Goal: Task Accomplishment & Management: Manage account settings

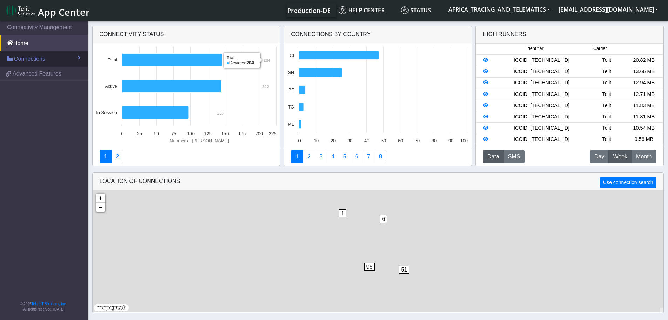
click at [67, 59] on link "Connections" at bounding box center [44, 58] width 88 height 15
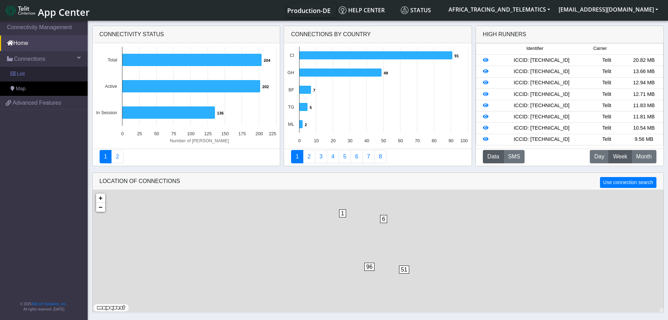
click at [47, 77] on link "List" at bounding box center [44, 74] width 88 height 15
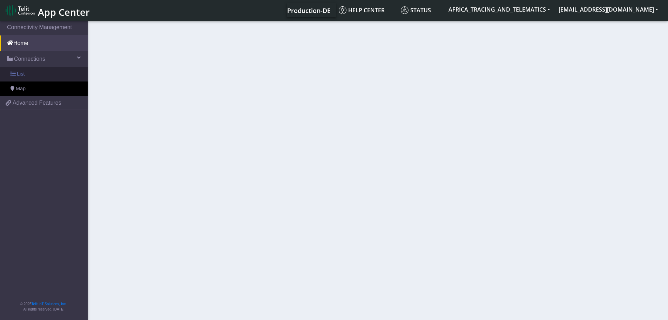
click at [45, 76] on link "List" at bounding box center [44, 74] width 88 height 15
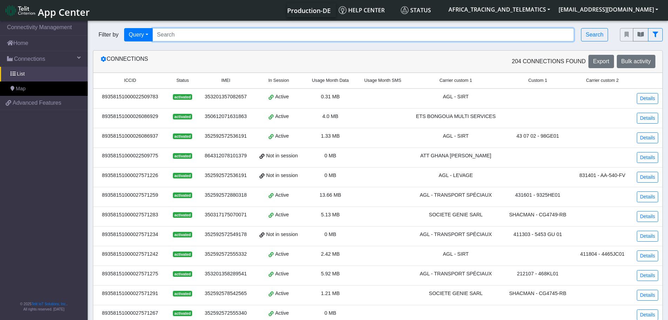
click at [164, 36] on input "Search..." at bounding box center [364, 34] width 422 height 13
paste input "27572638"
type input "27572638"
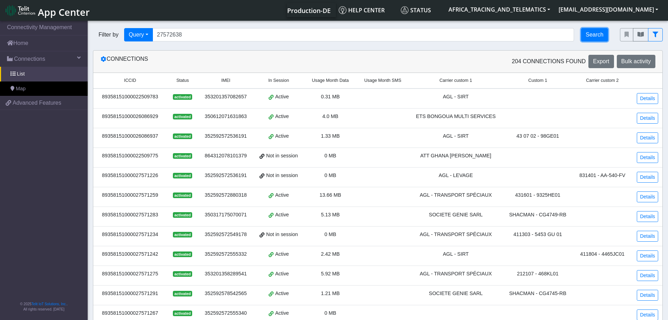
click at [605, 32] on button "Search" at bounding box center [594, 34] width 27 height 13
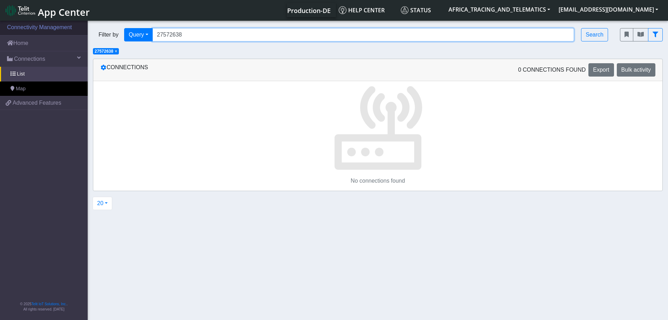
drag, startPoint x: 201, startPoint y: 34, endPoint x: 87, endPoint y: 30, distance: 114.1
click at [87, 30] on section "Connectivity Management Home Connections List Map 43962c17d3b9ffd74dfb87b4dd90a…" at bounding box center [334, 170] width 668 height 303
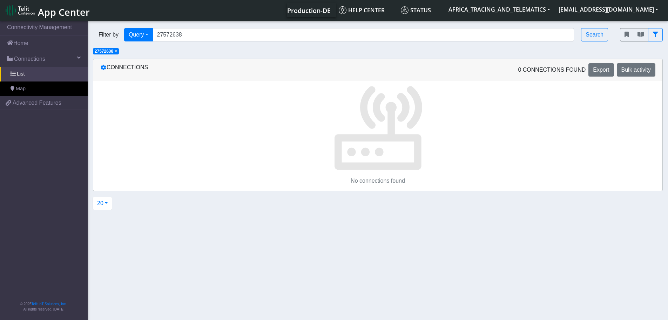
drag, startPoint x: 118, startPoint y: 51, endPoint x: 131, endPoint y: 53, distance: 13.1
click at [119, 51] on span "× 27572638" at bounding box center [106, 51] width 26 height 6
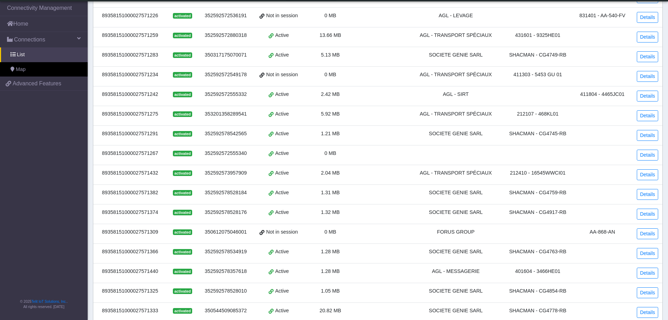
scroll to position [179, 0]
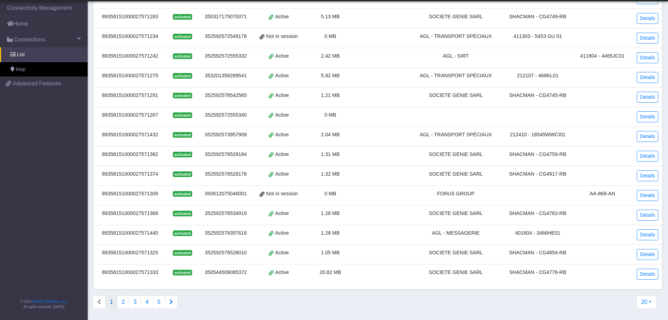
click at [228, 115] on div "352592572555340" at bounding box center [226, 115] width 46 height 8
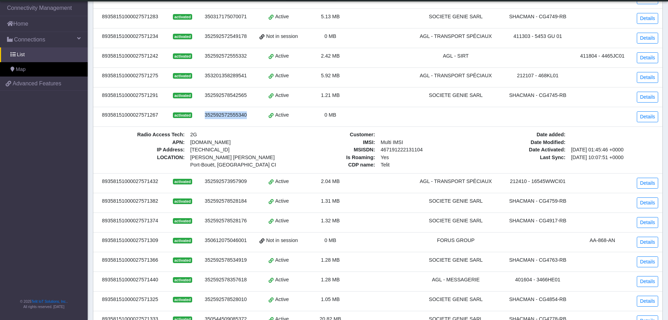
copy div "352592572555340"
click at [646, 115] on link "Details" at bounding box center [647, 116] width 21 height 11
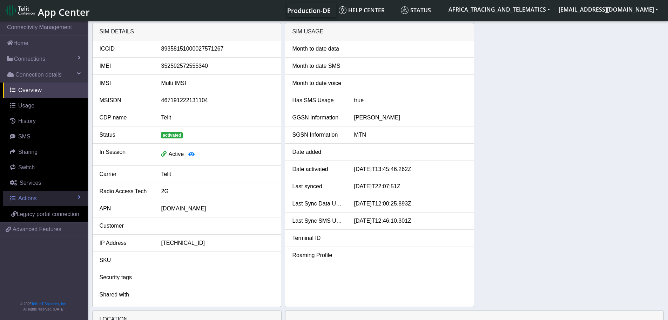
click at [39, 196] on link "Actions" at bounding box center [45, 198] width 85 height 15
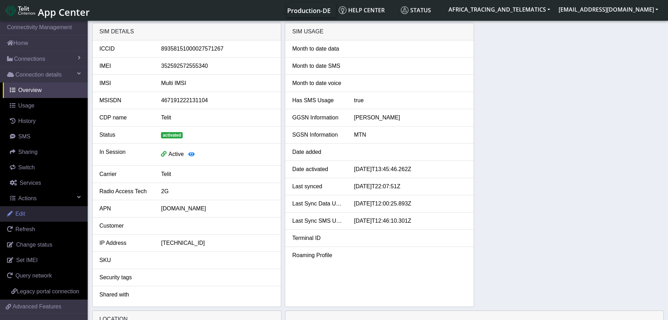
click at [34, 213] on link "Edit" at bounding box center [44, 213] width 88 height 15
click at [23, 213] on span "Edit" at bounding box center [20, 214] width 10 height 6
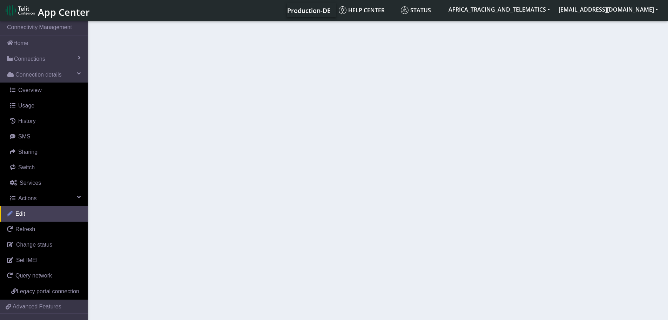
click at [18, 213] on span "Edit" at bounding box center [20, 214] width 10 height 6
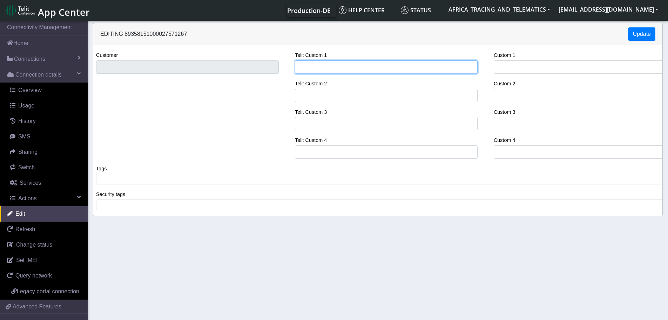
click at [321, 67] on input "Telit Custom 1" at bounding box center [386, 66] width 183 height 13
drag, startPoint x: 374, startPoint y: 64, endPoint x: 315, endPoint y: 66, distance: 58.7
click at [315, 66] on input "AGL - TRANSPORT SPÉCIAUX" at bounding box center [386, 66] width 183 height 13
type input "AGL - POOL MATERIEL"
click at [162, 178] on span at bounding box center [380, 179] width 565 height 6
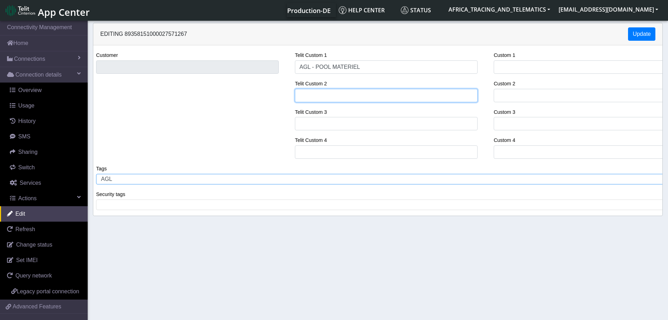
click at [334, 97] on input "Telit Custom 2" at bounding box center [386, 95] width 183 height 13
paste input "411605 - 5332HH01"
type input "411605 - 5332HH01"
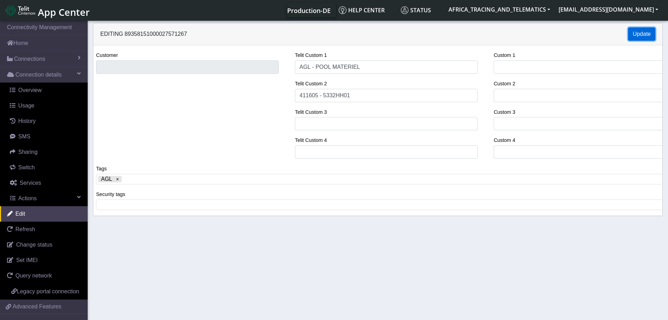
click at [643, 33] on button "Update" at bounding box center [641, 33] width 27 height 13
click at [639, 31] on button "Update" at bounding box center [641, 33] width 27 height 13
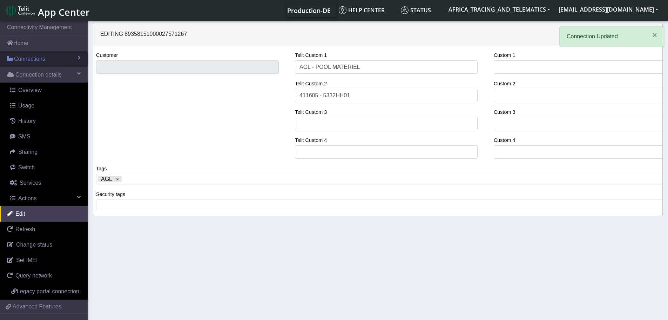
click at [39, 55] on span "Connections" at bounding box center [29, 59] width 31 height 8
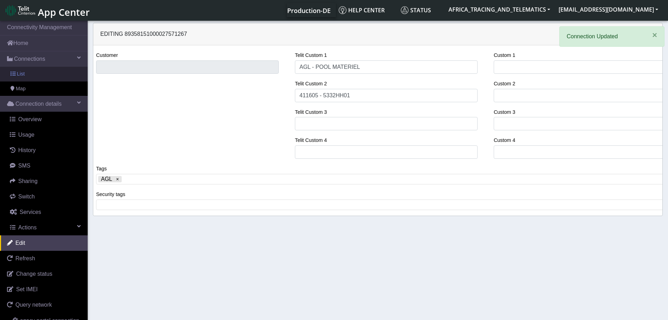
click at [35, 76] on link "List" at bounding box center [44, 74] width 88 height 15
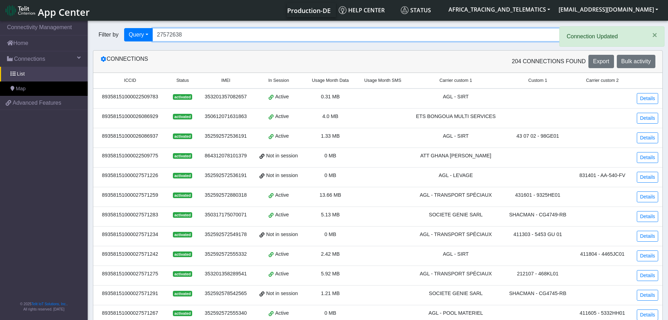
drag, startPoint x: 129, startPoint y: 32, endPoint x: 99, endPoint y: 31, distance: 29.5
click at [105, 31] on div "Filter by Query Query In Session Not connected Tags Country Operator 27572638 S…" at bounding box center [351, 34] width 517 height 13
paste input "893581510000"
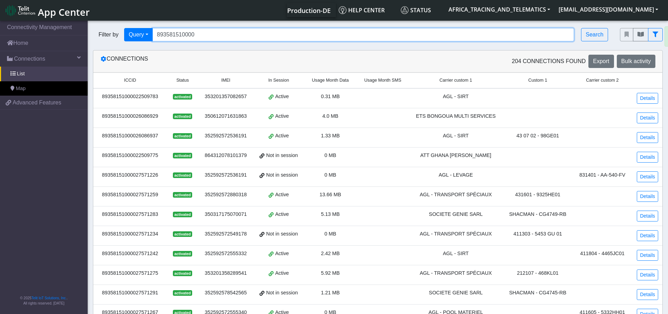
paste input "27572638"
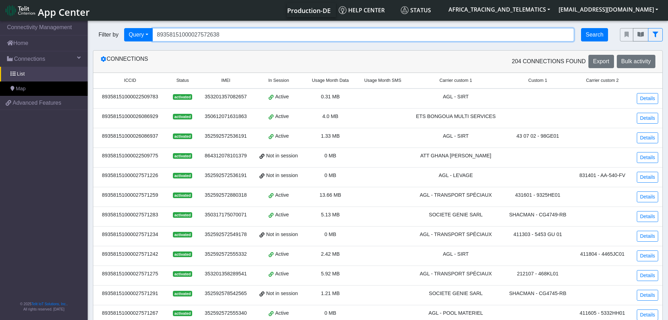
type input "89358151000027572638"
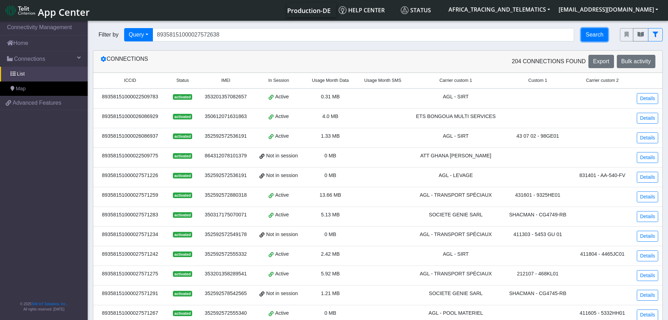
click at [598, 35] on button "Search" at bounding box center [594, 34] width 27 height 13
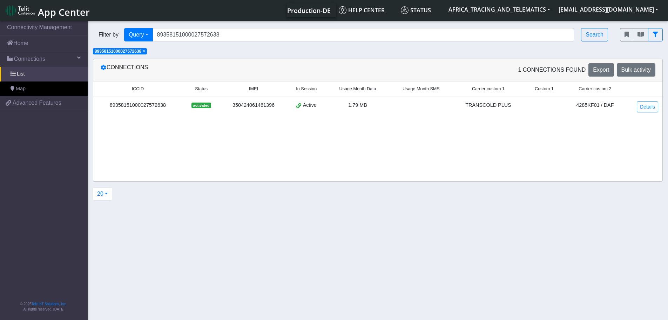
drag, startPoint x: 169, startPoint y: 106, endPoint x: 111, endPoint y: 105, distance: 57.6
click at [111, 105] on div "89358151000027572638" at bounding box center [138, 105] width 81 height 8
copy div "89358151000027572638"
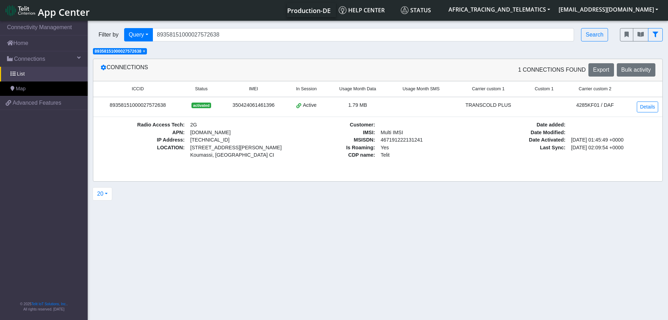
click at [166, 105] on div "89358151000027572638" at bounding box center [138, 105] width 81 height 8
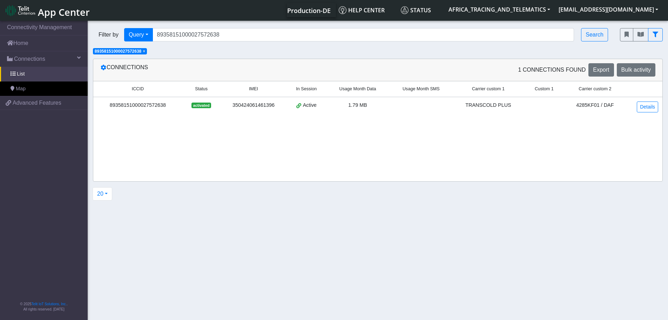
drag, startPoint x: 167, startPoint y: 105, endPoint x: 146, endPoint y: 111, distance: 22.5
click at [146, 111] on td "89358151000027572638" at bounding box center [137, 107] width 89 height 20
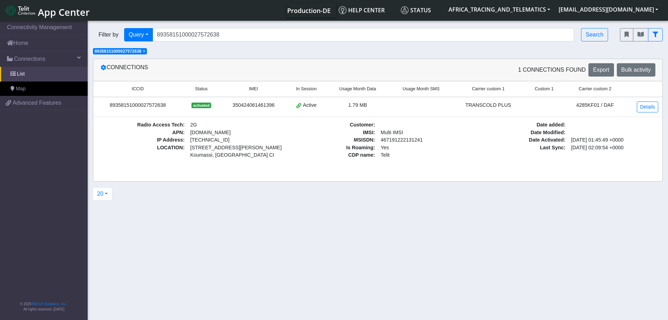
copy div "27572638"
